Goal: Task Accomplishment & Management: Manage account settings

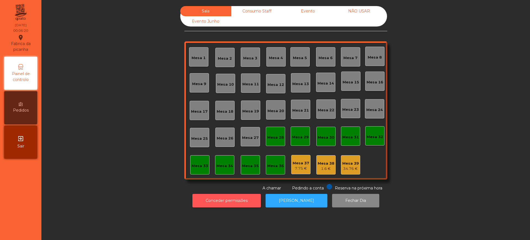
click at [213, 202] on button "Conceder permissões" at bounding box center [226, 201] width 68 height 14
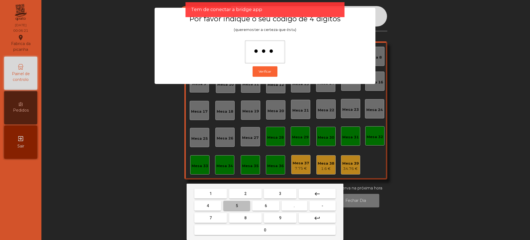
type input "****"
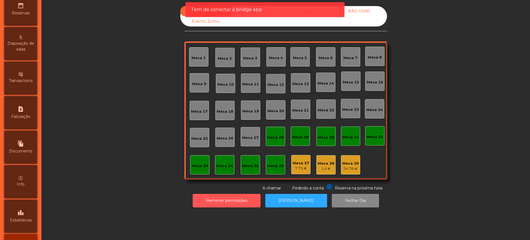
scroll to position [233, 0]
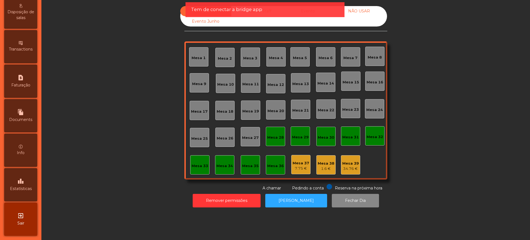
click at [24, 173] on div "leaderboard Estatísticas" at bounding box center [20, 184] width 33 height 33
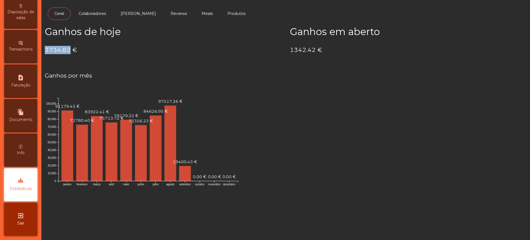
drag, startPoint x: 46, startPoint y: 54, endPoint x: 71, endPoint y: 49, distance: 25.3
click at [69, 50] on h4 "3734.82 €" at bounding box center [163, 50] width 237 height 8
copy h4 "3734.82"
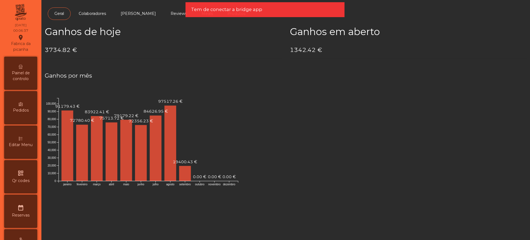
click at [29, 69] on div "Painel de controlo" at bounding box center [20, 73] width 33 height 33
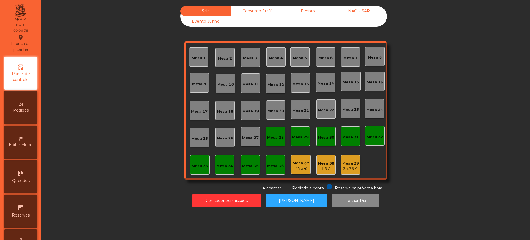
click at [307, 12] on div "Evento" at bounding box center [307, 11] width 51 height 10
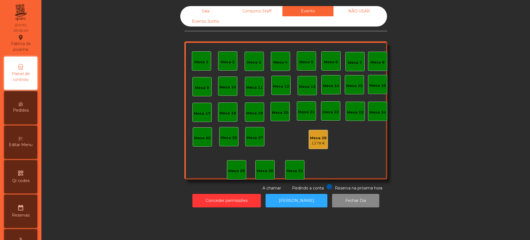
click at [315, 139] on div "Mesa 28" at bounding box center [318, 138] width 17 height 6
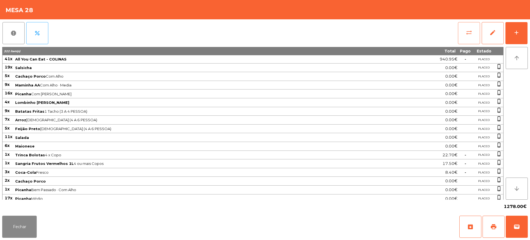
click at [467, 34] on span "sync_alt" at bounding box center [468, 32] width 7 height 7
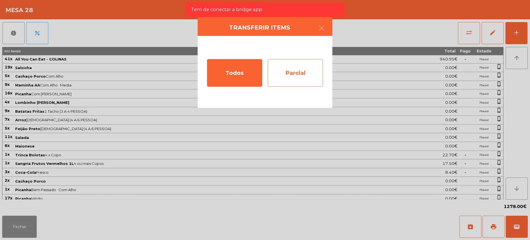
click at [288, 75] on div "Parcial" at bounding box center [295, 73] width 55 height 28
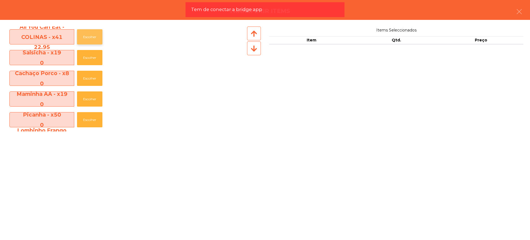
click at [93, 37] on button "Escolher" at bounding box center [89, 36] width 25 height 15
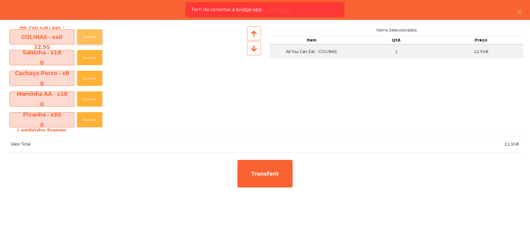
click at [93, 37] on button "Escolher" at bounding box center [89, 36] width 25 height 15
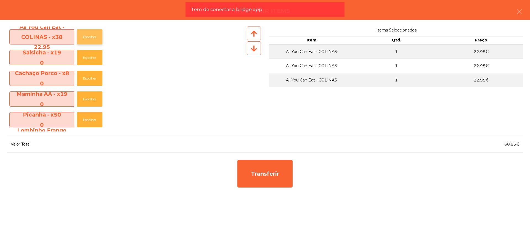
click at [93, 37] on button "Escolher" at bounding box center [89, 36] width 25 height 15
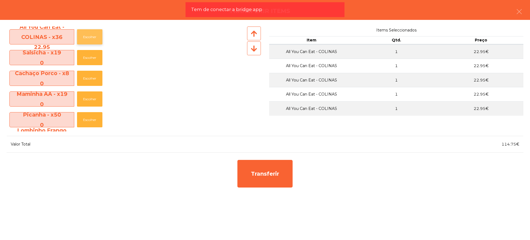
click at [93, 37] on button "Escolher" at bounding box center [89, 36] width 25 height 15
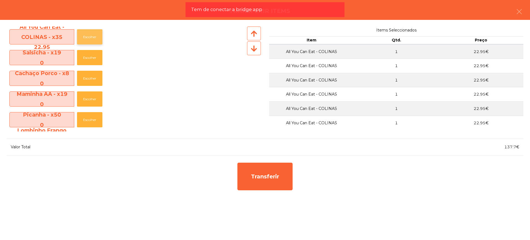
click at [93, 37] on button "Escolher" at bounding box center [89, 36] width 25 height 15
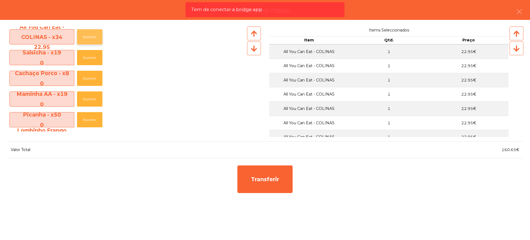
click at [93, 37] on button "Escolher" at bounding box center [89, 36] width 25 height 15
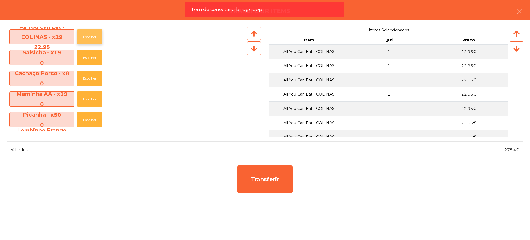
click at [93, 37] on button "Escolher" at bounding box center [89, 36] width 25 height 15
drag, startPoint x: 504, startPoint y: 150, endPoint x: 515, endPoint y: 149, distance: 11.2
click at [515, 150] on span "321.3€" at bounding box center [511, 149] width 15 height 5
copy span "321.3"
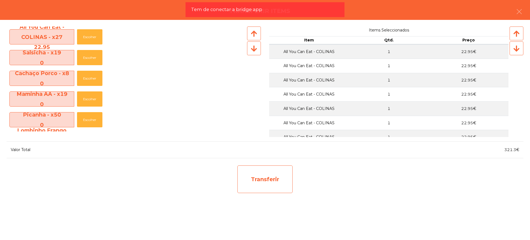
click at [279, 186] on div "Transferir" at bounding box center [264, 179] width 55 height 28
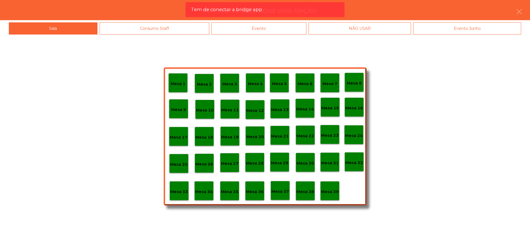
click at [277, 165] on p "Mesa 29" at bounding box center [280, 163] width 18 height 6
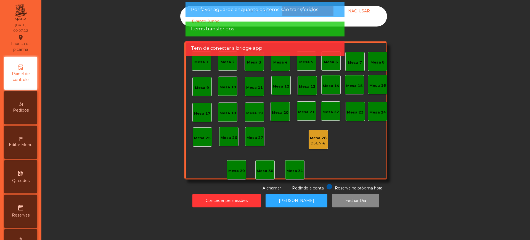
click at [183, 12] on div "Sala" at bounding box center [205, 11] width 51 height 10
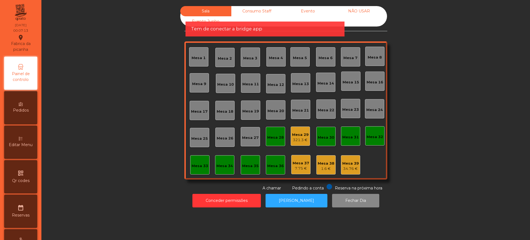
click at [292, 137] on div "321.3 €" at bounding box center [300, 140] width 17 height 6
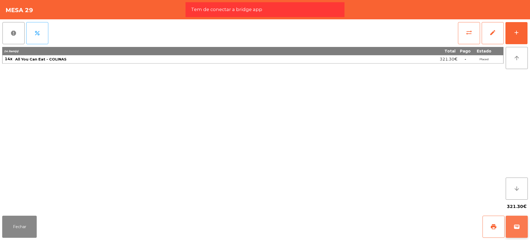
click at [522, 229] on button "wallet" at bounding box center [516, 226] width 22 height 22
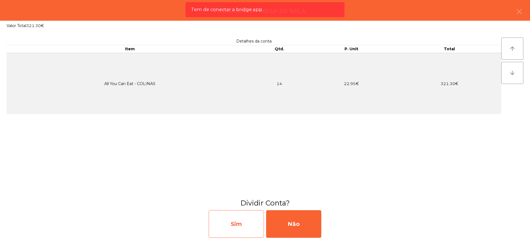
click at [248, 225] on div "Sim" at bounding box center [235, 224] width 55 height 28
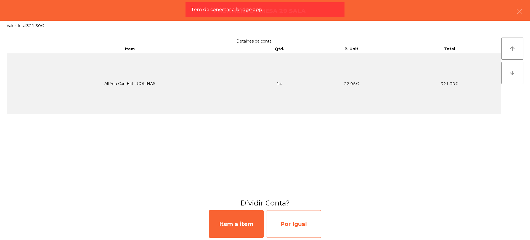
click at [304, 221] on div "Por Igual" at bounding box center [293, 224] width 55 height 28
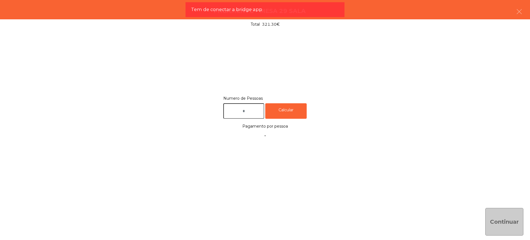
click at [246, 115] on input "text" at bounding box center [243, 111] width 41 height 16
click at [302, 112] on div "Calcular" at bounding box center [285, 111] width 41 height 16
click at [256, 112] on input "*" at bounding box center [243, 111] width 41 height 16
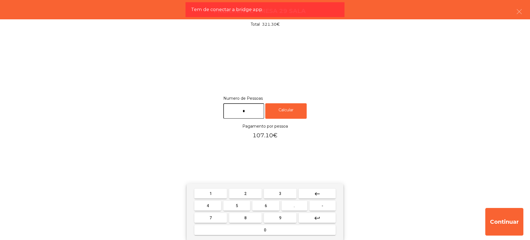
click at [256, 112] on input "*" at bounding box center [243, 111] width 41 height 16
type input "*"
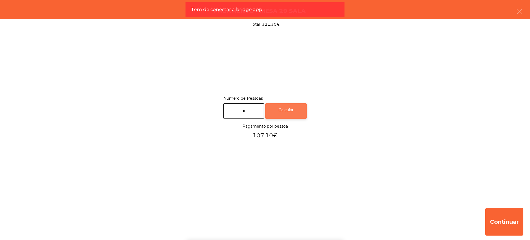
click at [281, 114] on div "Calcular" at bounding box center [285, 111] width 41 height 16
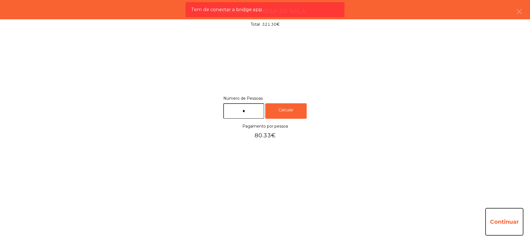
click at [495, 218] on button "Continuar" at bounding box center [504, 222] width 38 height 28
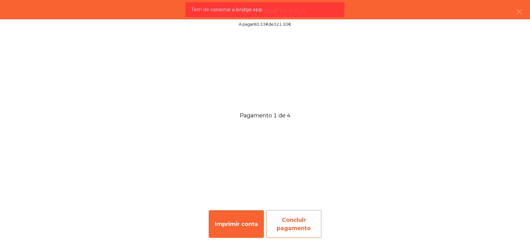
click at [290, 215] on div "Concluir pagamento" at bounding box center [293, 224] width 55 height 28
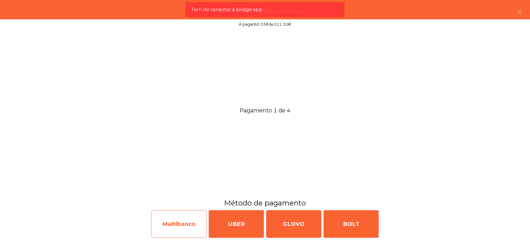
click at [164, 220] on div "Multibanco" at bounding box center [178, 224] width 55 height 28
select select "**"
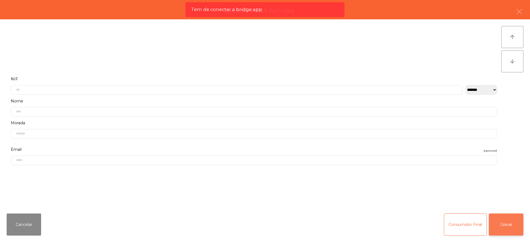
click at [503, 226] on button "Gravar" at bounding box center [505, 224] width 34 height 22
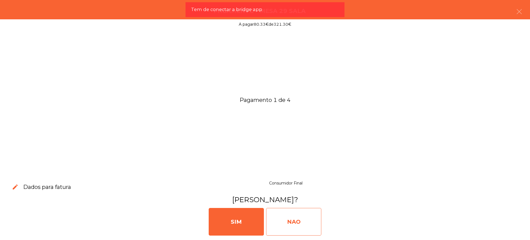
click at [310, 224] on div "NAO" at bounding box center [293, 222] width 55 height 28
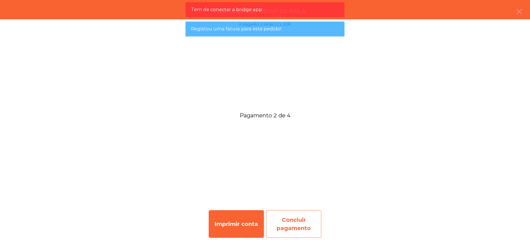
click at [314, 221] on div "Concluir pagamento" at bounding box center [293, 224] width 55 height 28
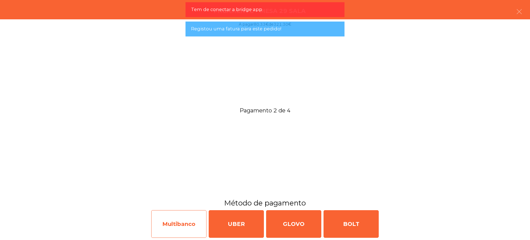
click at [193, 224] on div "Multibanco" at bounding box center [178, 224] width 55 height 28
select select "**"
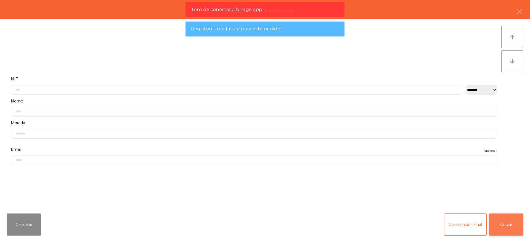
click at [509, 226] on button "Gravar" at bounding box center [505, 224] width 34 height 22
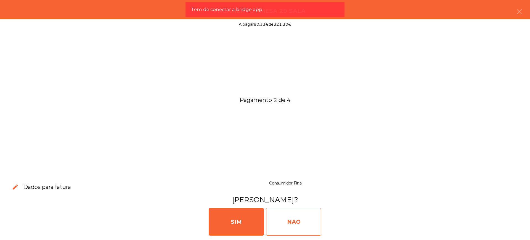
click at [308, 220] on div "NAO" at bounding box center [293, 222] width 55 height 28
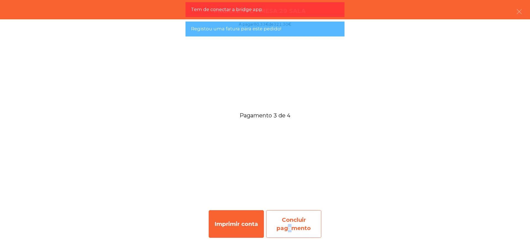
click at [286, 226] on div "Concluir pagamento" at bounding box center [293, 224] width 55 height 28
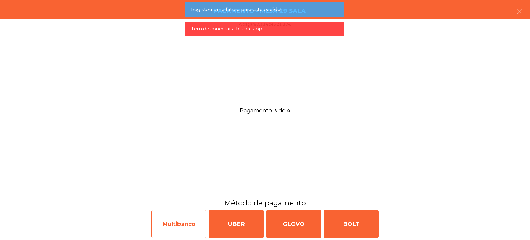
click at [176, 223] on div "Multibanco" at bounding box center [178, 224] width 55 height 28
select select "**"
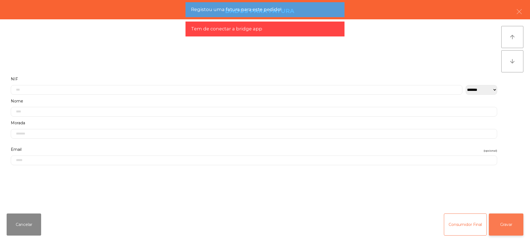
click at [508, 221] on button "Gravar" at bounding box center [505, 224] width 34 height 22
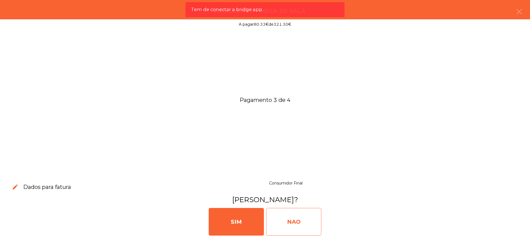
click at [305, 214] on div "NAO" at bounding box center [293, 222] width 55 height 28
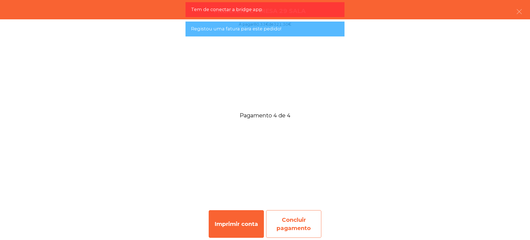
click at [282, 224] on div "Concluir pagamento" at bounding box center [293, 224] width 55 height 28
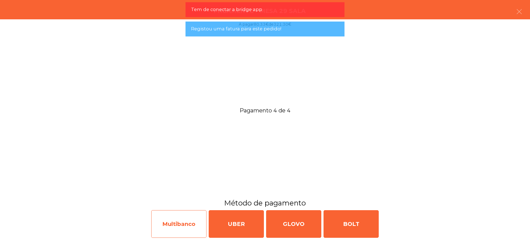
click at [165, 225] on div "Multibanco" at bounding box center [178, 224] width 55 height 28
select select "**"
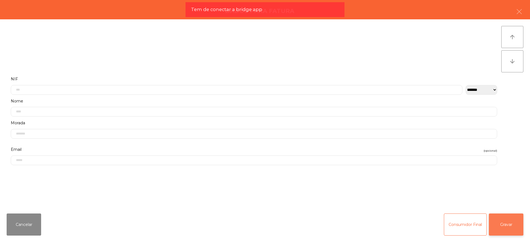
click at [499, 224] on button "Gravar" at bounding box center [505, 224] width 34 height 22
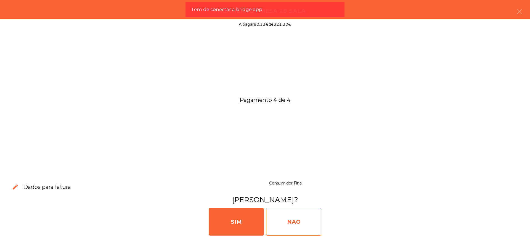
click at [295, 227] on div "NAO" at bounding box center [293, 222] width 55 height 28
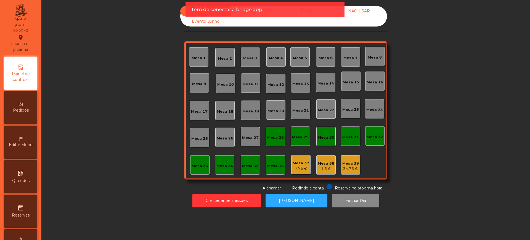
click at [319, 12] on div "Tem de conectar a bridge app" at bounding box center [265, 9] width 148 height 7
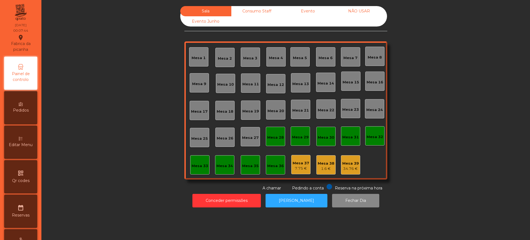
click at [307, 10] on div "Evento" at bounding box center [307, 11] width 51 height 10
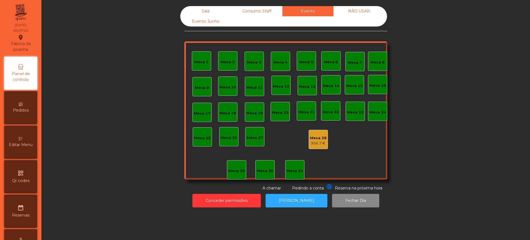
click at [310, 140] on div "956.7 €" at bounding box center [318, 143] width 17 height 6
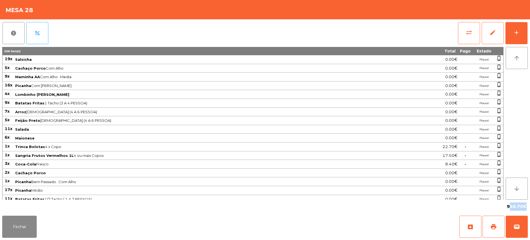
drag, startPoint x: 506, startPoint y: 209, endPoint x: 522, endPoint y: 208, distance: 15.7
click at [522, 208] on span "956.70€" at bounding box center [516, 206] width 20 height 8
copy span "956.70"
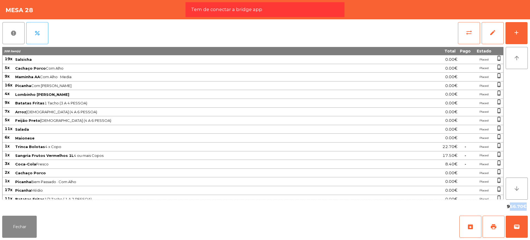
scroll to position [457, 0]
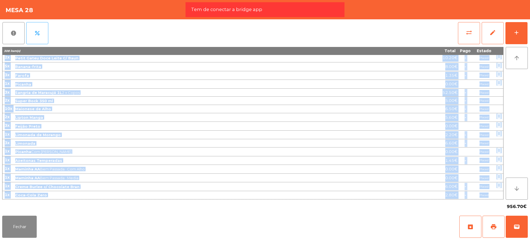
drag, startPoint x: 5, startPoint y: 59, endPoint x: 500, endPoint y: 198, distance: 514.5
copy tbody "19x Salsicha 0.00€ Placed phone_iphone 5x Cachaço Porco Com Alho 0.00€ Placed p…"
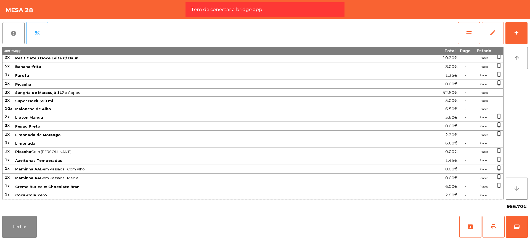
click at [493, 33] on span "edit" at bounding box center [492, 32] width 7 height 7
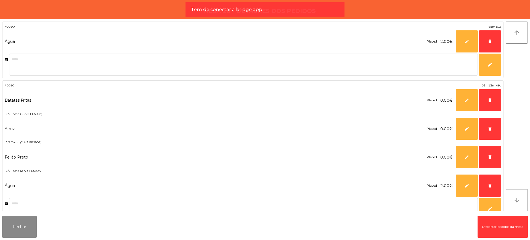
click at [485, 230] on button "Discartar pedidos da mesa" at bounding box center [502, 226] width 50 height 22
click at [489, 228] on button "Discartar pedidos da mesa" at bounding box center [502, 226] width 50 height 22
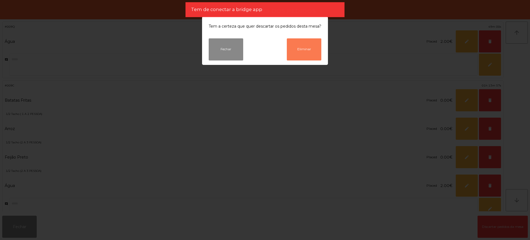
click at [303, 50] on button "Eliminar" at bounding box center [304, 49] width 34 height 22
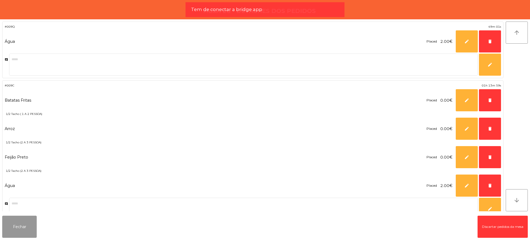
click at [15, 231] on button "Fechar" at bounding box center [19, 226] width 34 height 22
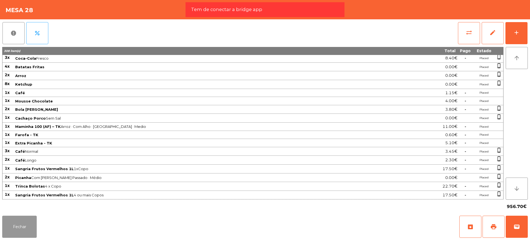
click at [22, 224] on button "Fechar" at bounding box center [19, 226] width 34 height 22
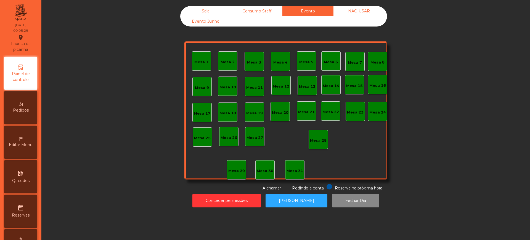
click at [345, 138] on div "Mesa 1 Mesa 2 Mesa 3 Mesa 4 Mesa 5 Mesa 6 Mesa 7 Mesa 8 Mesa 9 Mesa 10 Mesa 11 …" at bounding box center [285, 110] width 203 height 138
